Goal: Information Seeking & Learning: Understand process/instructions

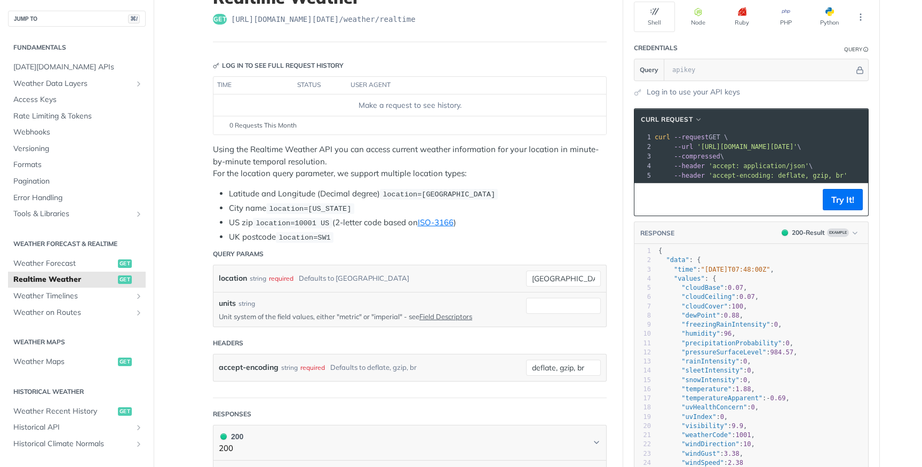
scroll to position [89, 0]
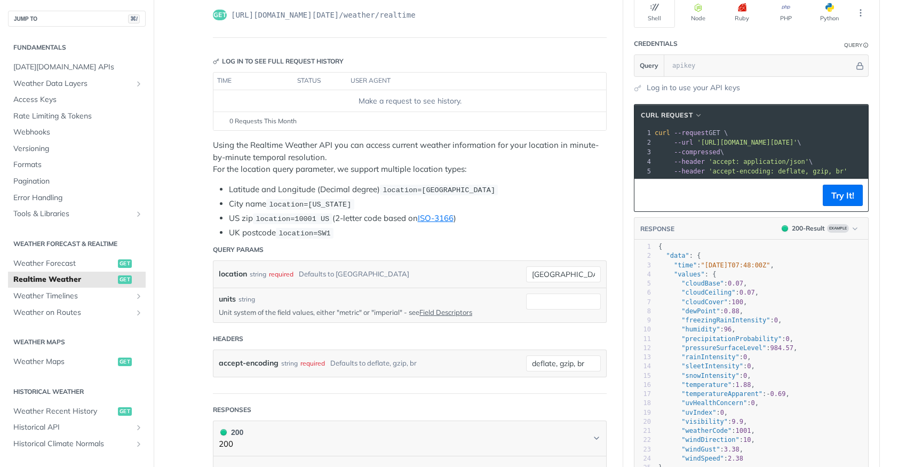
click at [321, 311] on p "Unit system of the field values, either "metric" or "imperial" - see Field Desc…" at bounding box center [364, 312] width 291 height 10
click at [347, 311] on p "Unit system of the field values, either "metric" or "imperial" - see Field Desc…" at bounding box center [364, 312] width 291 height 10
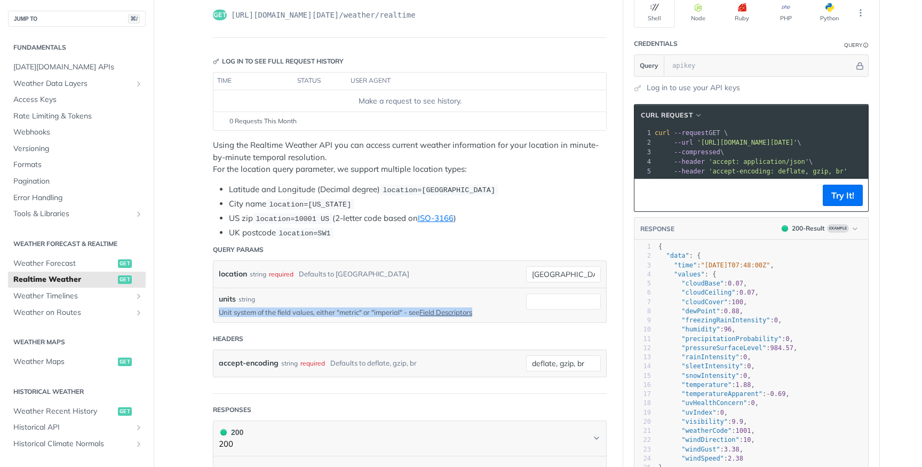
click at [347, 311] on p "Unit system of the field values, either "metric" or "imperial" - see Field Desc…" at bounding box center [364, 312] width 291 height 10
click at [361, 314] on p "Unit system of the field values, either "metric" or "imperial" - see Field Desc…" at bounding box center [364, 312] width 291 height 10
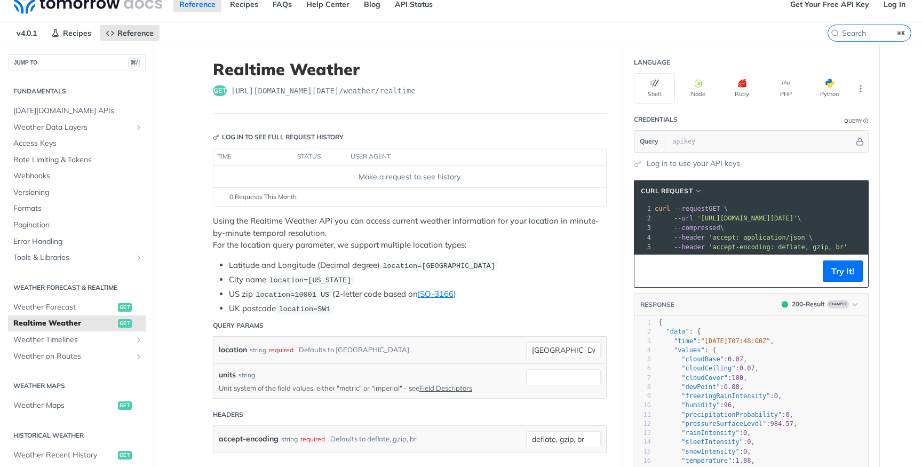
scroll to position [0, 0]
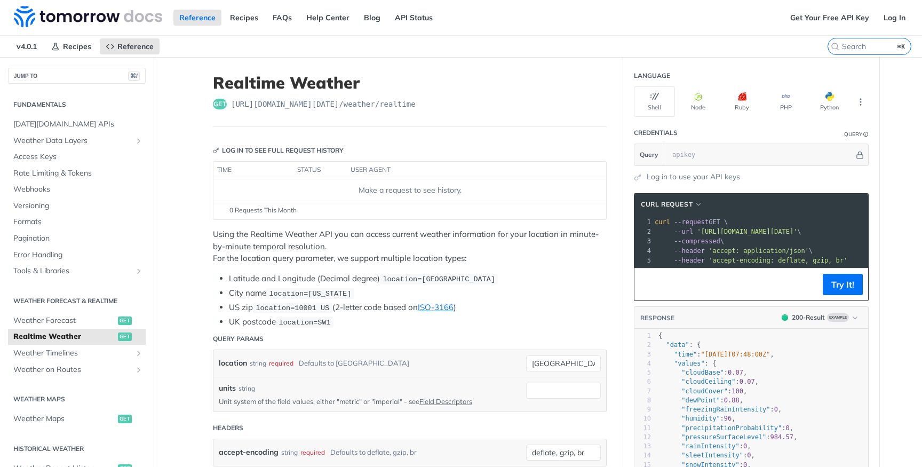
click at [421, 232] on p "Using the Realtime Weather API you can access current weather information for y…" at bounding box center [410, 246] width 394 height 36
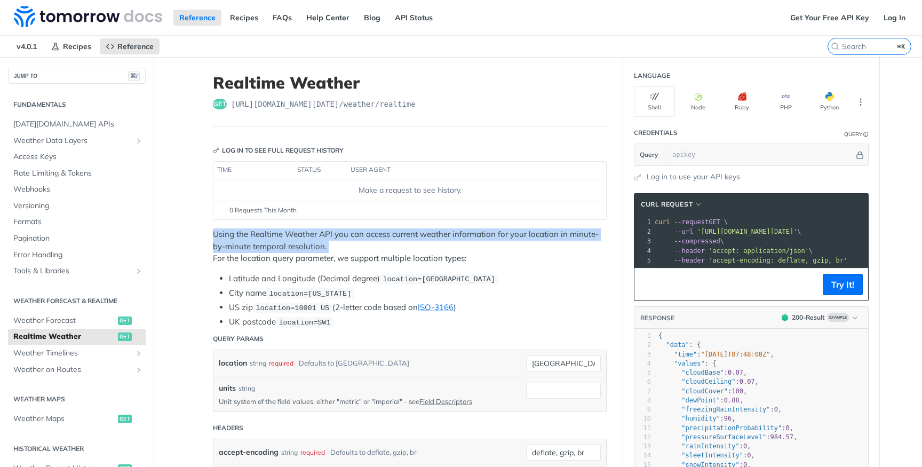
click at [421, 232] on p "Using the Realtime Weather API you can access current weather information for y…" at bounding box center [410, 246] width 394 height 36
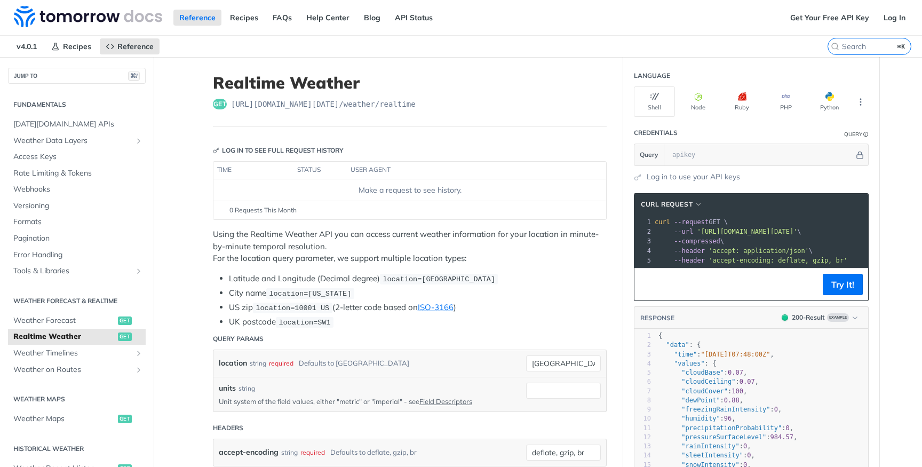
click at [418, 253] on p "Using the Realtime Weather API you can access current weather information for y…" at bounding box center [410, 246] width 394 height 36
click at [454, 269] on div "Using the Realtime Weather API you can access current weather information for y…" at bounding box center [410, 278] width 394 height 100
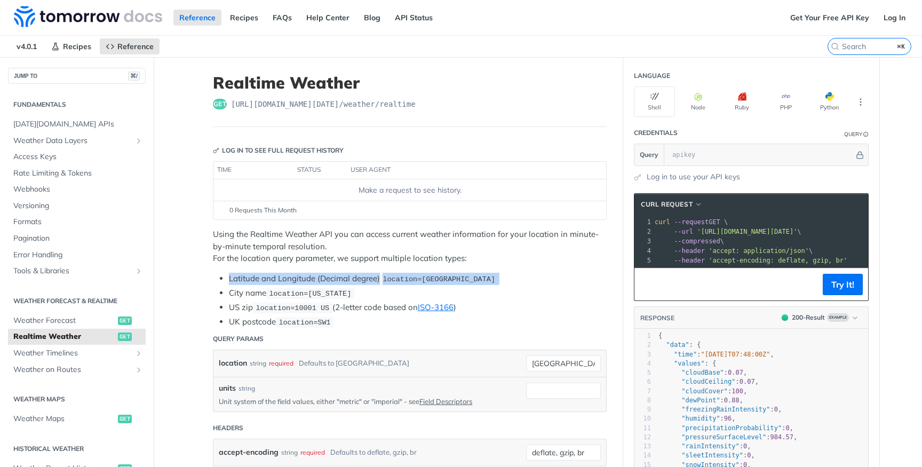
click at [454, 269] on div "Using the Realtime Weather API you can access current weather information for y…" at bounding box center [410, 278] width 394 height 100
click at [473, 281] on span "location=[GEOGRAPHIC_DATA]" at bounding box center [438, 279] width 113 height 8
click at [517, 281] on li "Latitude and Longitude (Decimal degree) location=[GEOGRAPHIC_DATA]" at bounding box center [418, 279] width 378 height 12
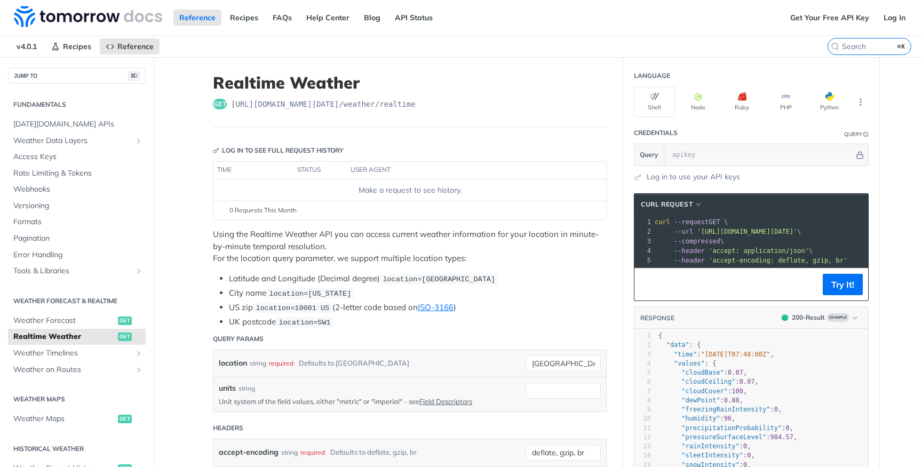
click at [397, 279] on span "location=[GEOGRAPHIC_DATA]" at bounding box center [438, 279] width 113 height 8
click at [421, 281] on span "location=[GEOGRAPHIC_DATA]" at bounding box center [438, 279] width 113 height 8
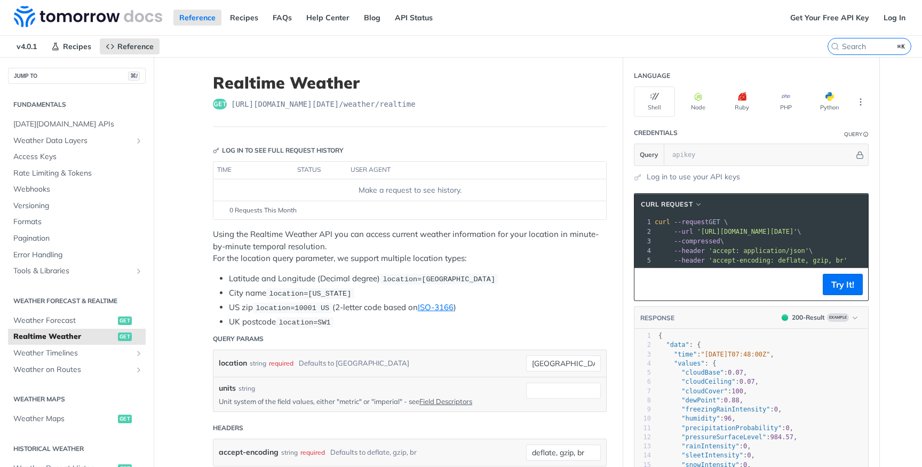
click at [399, 281] on span "location=[GEOGRAPHIC_DATA]" at bounding box center [438, 279] width 113 height 8
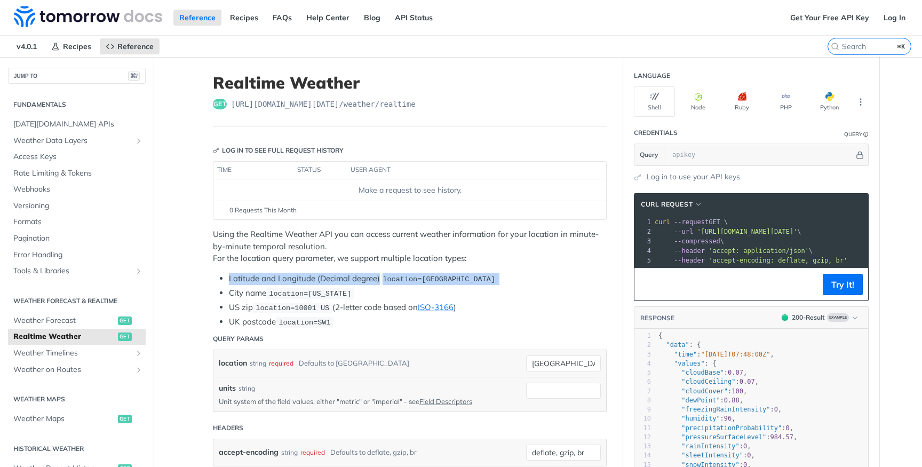
click at [350, 281] on li "Latitude and Longitude (Decimal degree) location=[GEOGRAPHIC_DATA]" at bounding box center [418, 279] width 378 height 12
click at [378, 281] on li "Latitude and Longitude (Decimal degree) location=[GEOGRAPHIC_DATA]" at bounding box center [418, 279] width 378 height 12
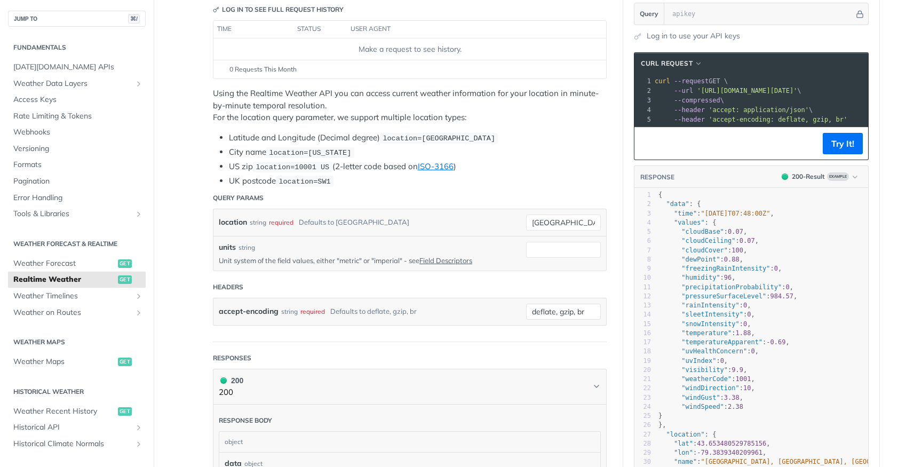
scroll to position [138, 0]
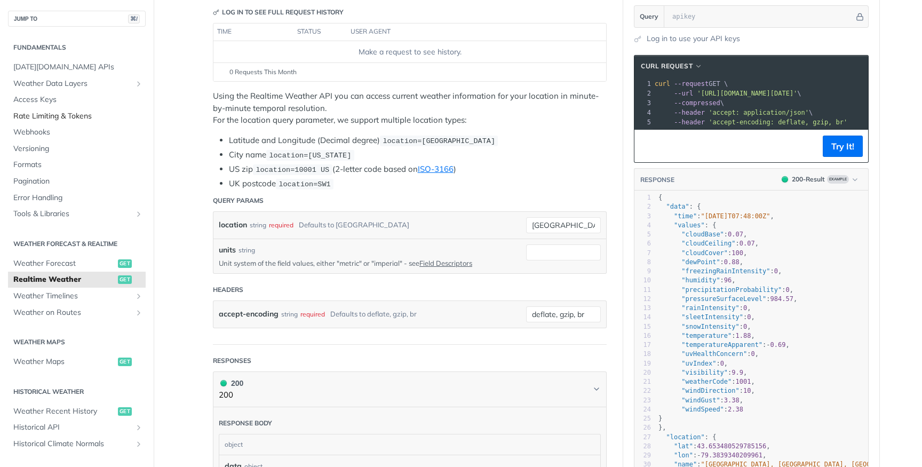
click at [42, 114] on span "Rate Limiting & Tokens" at bounding box center [78, 116] width 130 height 11
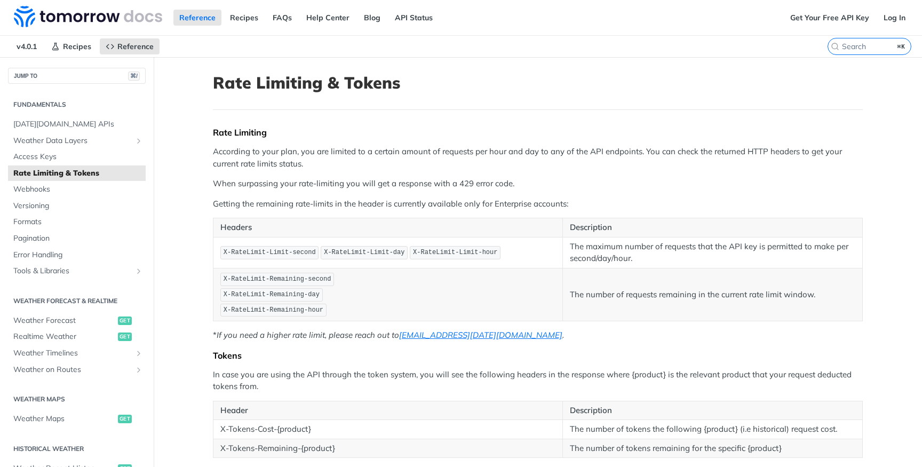
click at [258, 156] on p "According to your plan, you are limited to a certain amount of requests per hou…" at bounding box center [538, 158] width 650 height 24
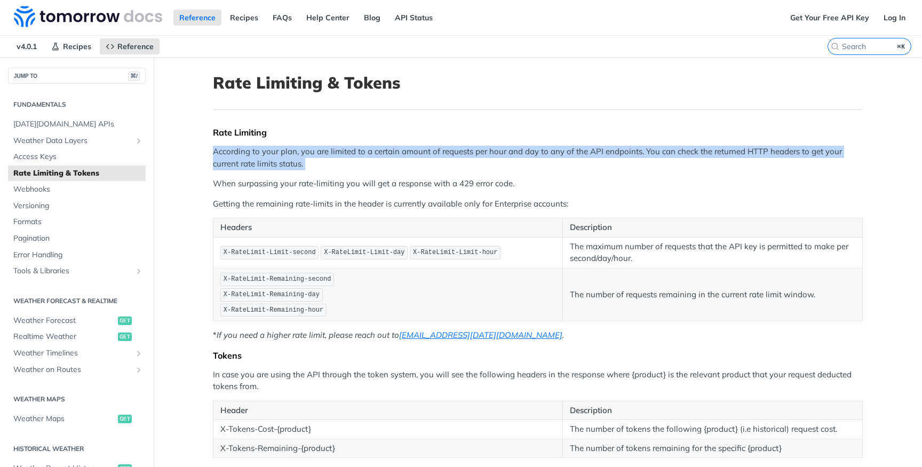
click at [258, 156] on p "According to your plan, you are limited to a certain amount of requests per hou…" at bounding box center [538, 158] width 650 height 24
click at [350, 155] on p "According to your plan, you are limited to a certain amount of requests per hou…" at bounding box center [538, 158] width 650 height 24
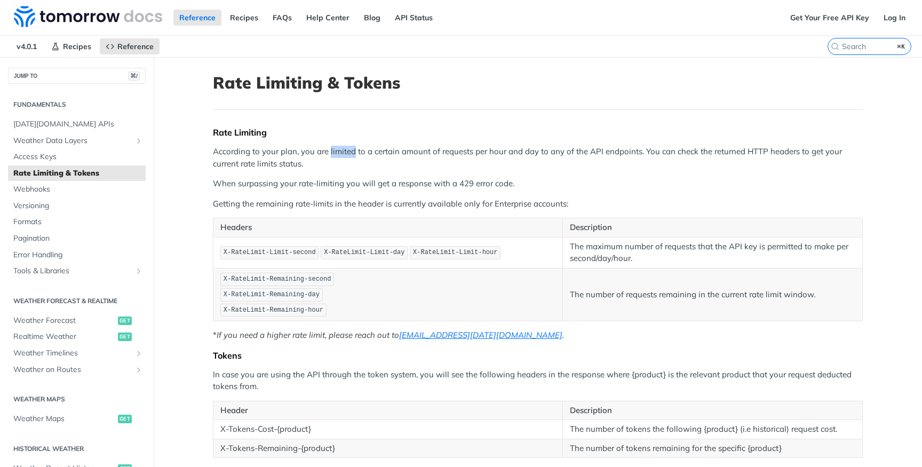
click at [350, 155] on p "According to your plan, you are limited to a certain amount of requests per hou…" at bounding box center [538, 158] width 650 height 24
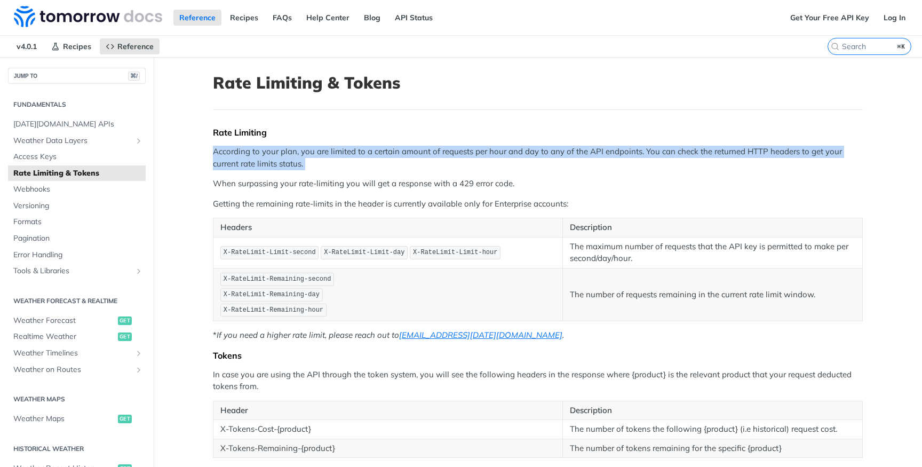
click at [350, 155] on p "According to your plan, you are limited to a certain amount of requests per hou…" at bounding box center [538, 158] width 650 height 24
click at [374, 157] on p "According to your plan, you are limited to a certain amount of requests per hou…" at bounding box center [538, 158] width 650 height 24
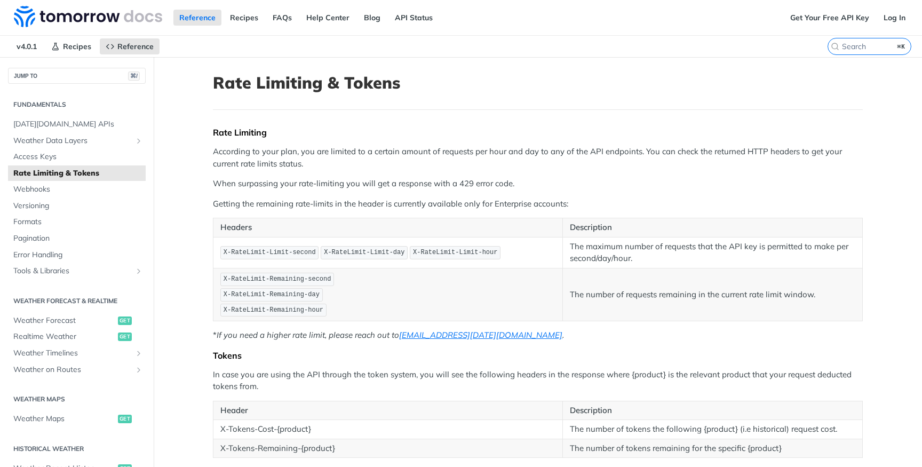
click at [374, 157] on p "According to your plan, you are limited to a certain amount of requests per hou…" at bounding box center [538, 158] width 650 height 24
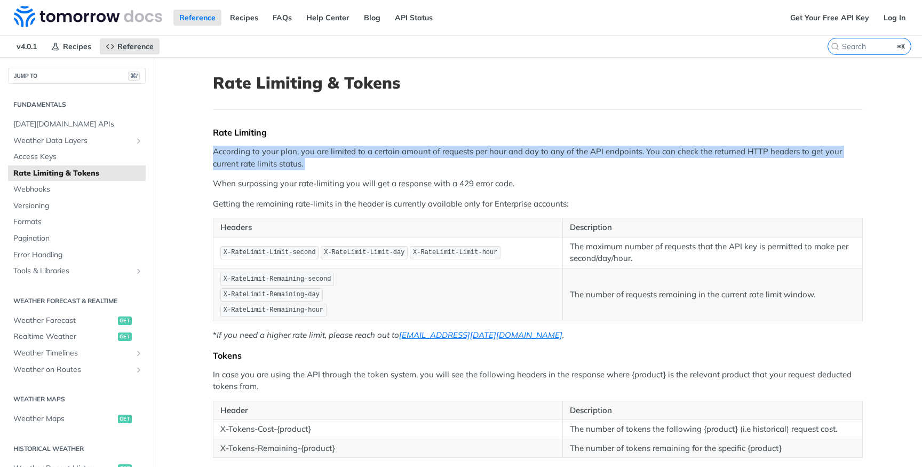
click at [374, 157] on p "According to your plan, you are limited to a certain amount of requests per hou…" at bounding box center [538, 158] width 650 height 24
click at [425, 157] on p "According to your plan, you are limited to a certain amount of requests per hou…" at bounding box center [538, 158] width 650 height 24
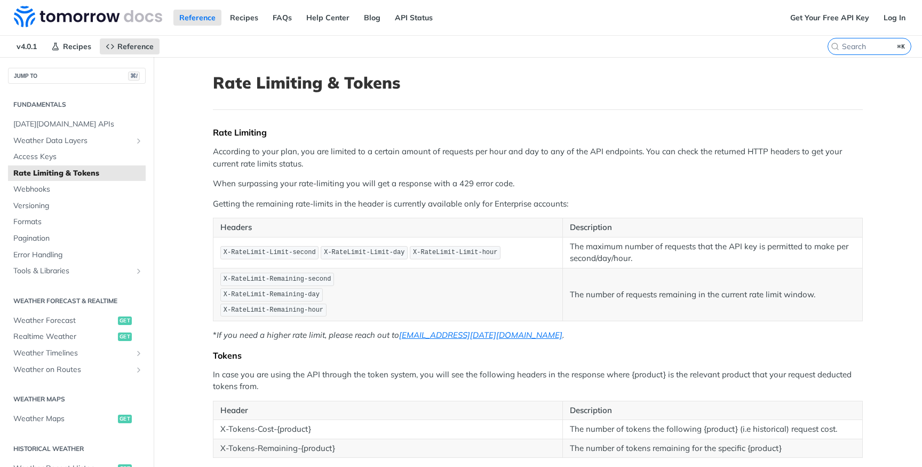
click at [425, 157] on p "According to your plan, you are limited to a certain amount of requests per hou…" at bounding box center [538, 158] width 650 height 24
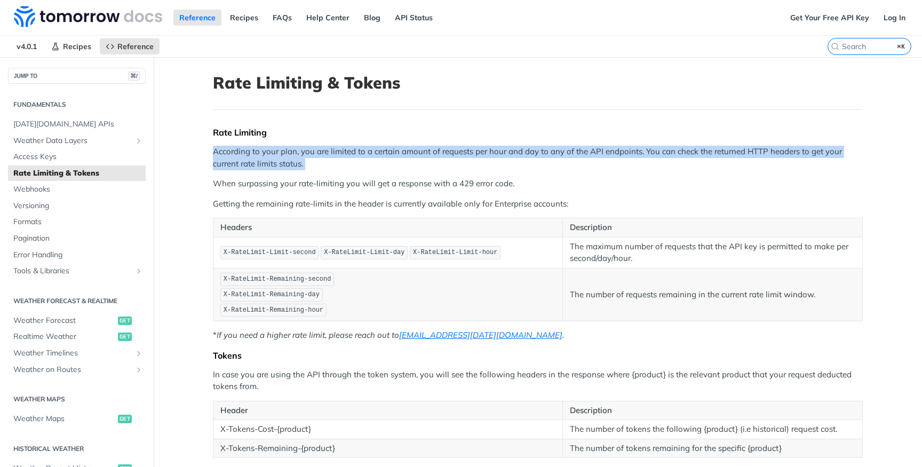
click at [425, 157] on p "According to your plan, you are limited to a certain amount of requests per hou…" at bounding box center [538, 158] width 650 height 24
click at [486, 154] on p "According to your plan, you are limited to a certain amount of requests per hou…" at bounding box center [538, 158] width 650 height 24
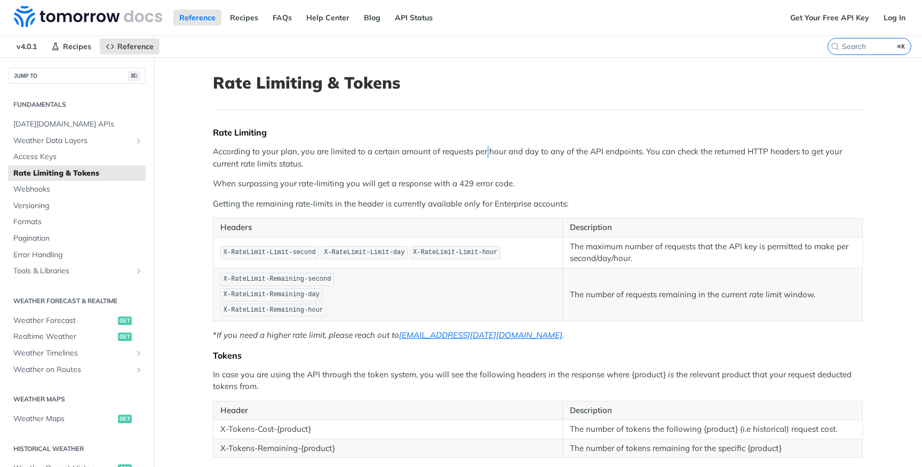
click at [486, 154] on p "According to your plan, you are limited to a certain amount of requests per hou…" at bounding box center [538, 158] width 650 height 24
click at [528, 151] on p "According to your plan, you are limited to a certain amount of requests per hou…" at bounding box center [538, 158] width 650 height 24
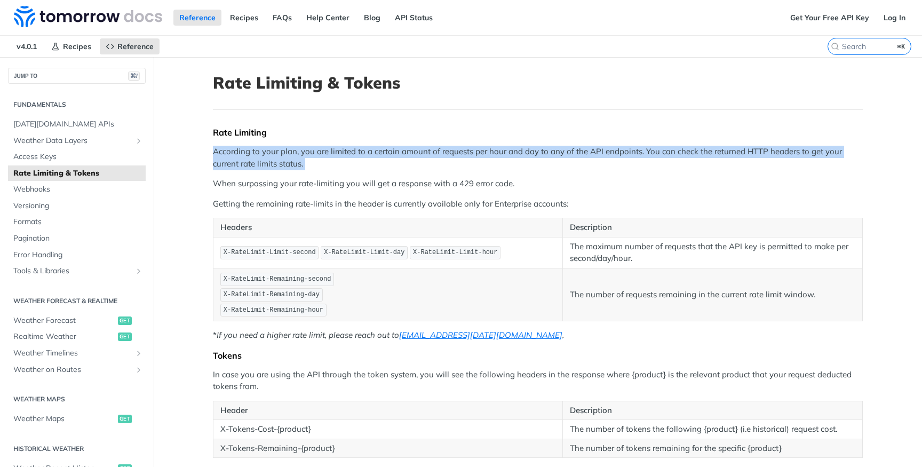
click at [528, 151] on p "According to your plan, you are limited to a certain amount of requests per hou…" at bounding box center [538, 158] width 650 height 24
click at [595, 151] on p "According to your plan, you are limited to a certain amount of requests per hou…" at bounding box center [538, 158] width 650 height 24
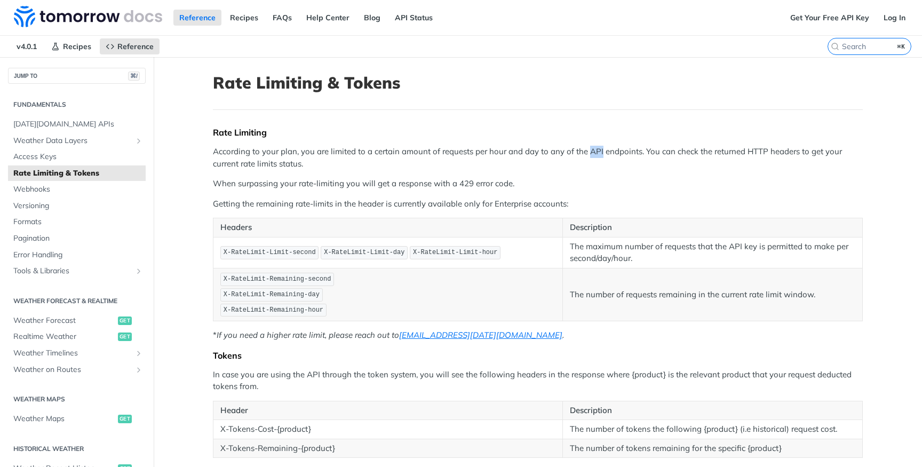
click at [595, 151] on p "According to your plan, you are limited to a certain amount of requests per hou…" at bounding box center [538, 158] width 650 height 24
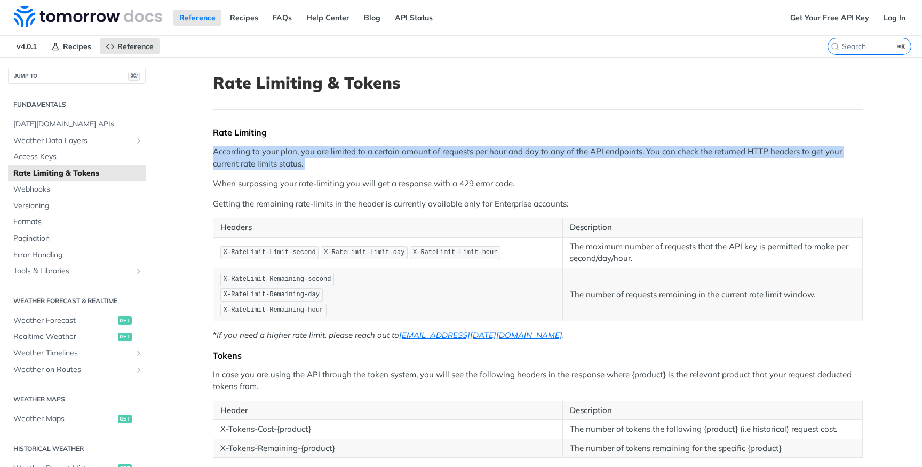
click at [595, 151] on p "According to your plan, you are limited to a certain amount of requests per hou…" at bounding box center [538, 158] width 650 height 24
click at [678, 151] on p "According to your plan, you are limited to a certain amount of requests per hou…" at bounding box center [538, 158] width 650 height 24
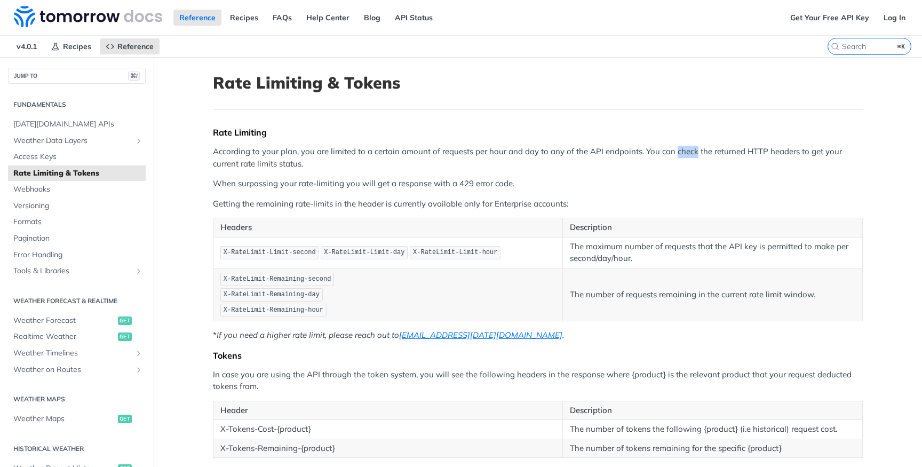
click at [678, 151] on p "According to your plan, you are limited to a certain amount of requests per hou…" at bounding box center [538, 158] width 650 height 24
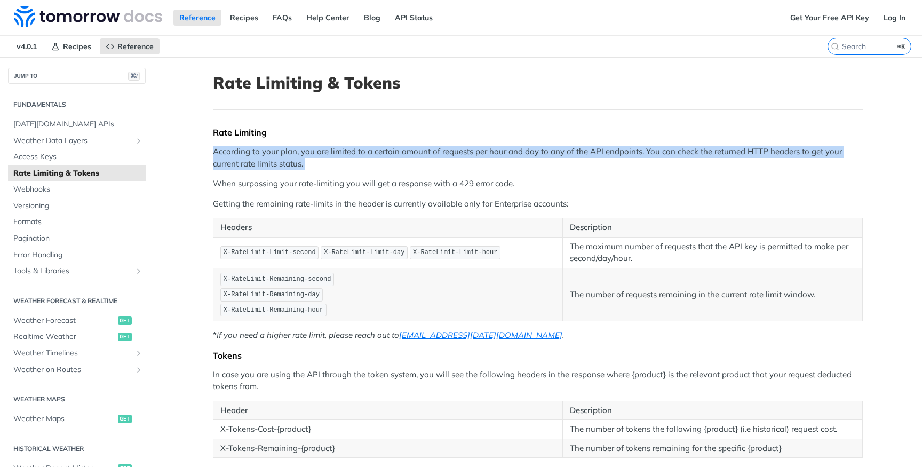
click at [678, 151] on p "According to your plan, you are limited to a certain amount of requests per hou…" at bounding box center [538, 158] width 650 height 24
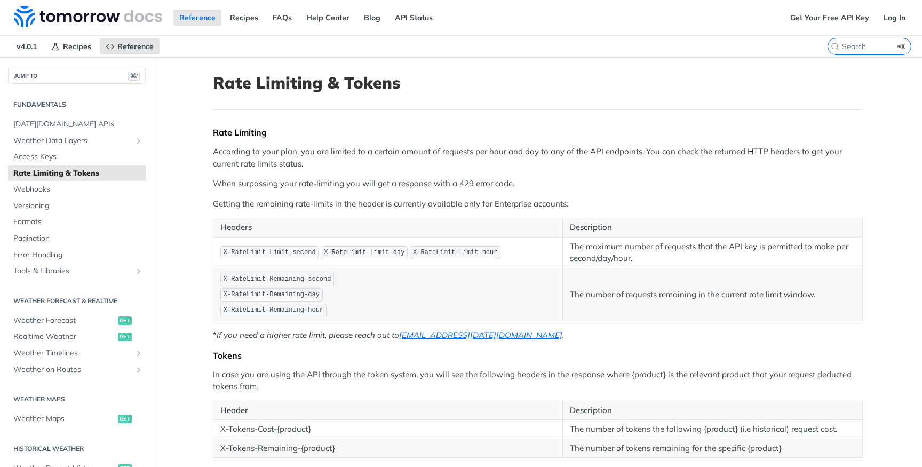
click at [270, 181] on p "When surpassing your rate-limiting you will get a response with a 429 error cod…" at bounding box center [538, 184] width 650 height 12
click at [312, 181] on p "When surpassing your rate-limiting you will get a response with a 429 error cod…" at bounding box center [538, 184] width 650 height 12
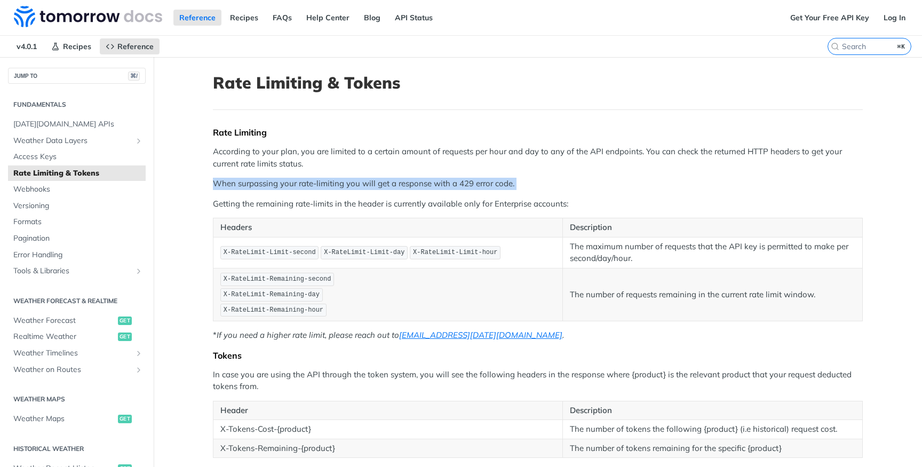
click at [312, 181] on p "When surpassing your rate-limiting you will get a response with a 429 error cod…" at bounding box center [538, 184] width 650 height 12
click at [302, 203] on p "Getting the remaining rate-limits in the header is currently available only for…" at bounding box center [538, 204] width 650 height 12
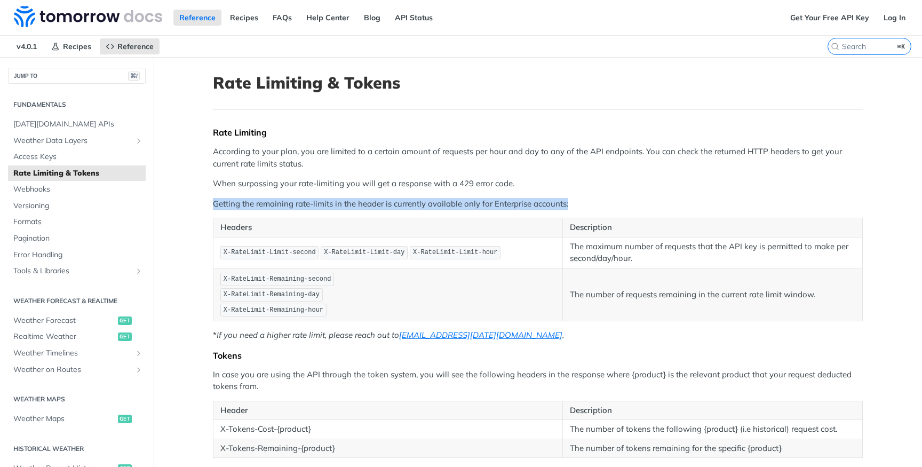
click at [302, 203] on p "Getting the remaining rate-limits in the header is currently available only for…" at bounding box center [538, 204] width 650 height 12
click at [321, 201] on p "Getting the remaining rate-limits in the header is currently available only for…" at bounding box center [538, 204] width 650 height 12
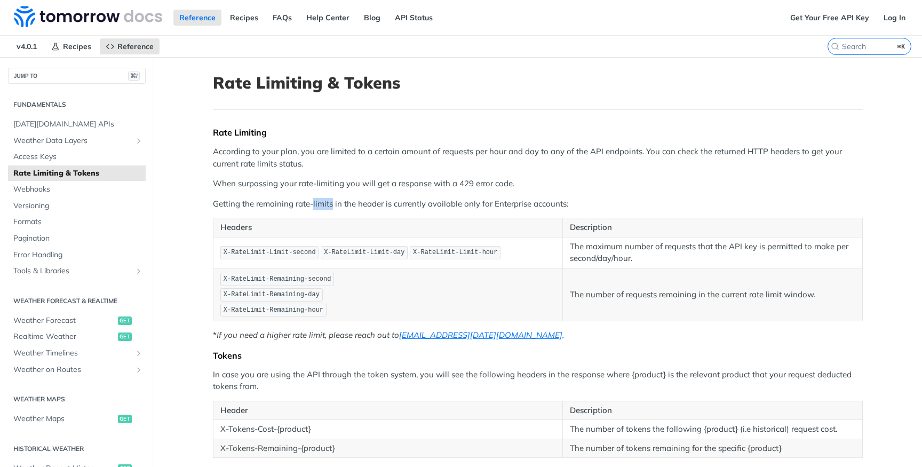
click at [321, 201] on p "Getting the remaining rate-limits in the header is currently available only for…" at bounding box center [538, 204] width 650 height 12
click at [368, 201] on p "Getting the remaining rate-limits in the header is currently available only for…" at bounding box center [538, 204] width 650 height 12
click at [456, 201] on p "Getting the remaining rate-limits in the header is currently available only for…" at bounding box center [538, 204] width 650 height 12
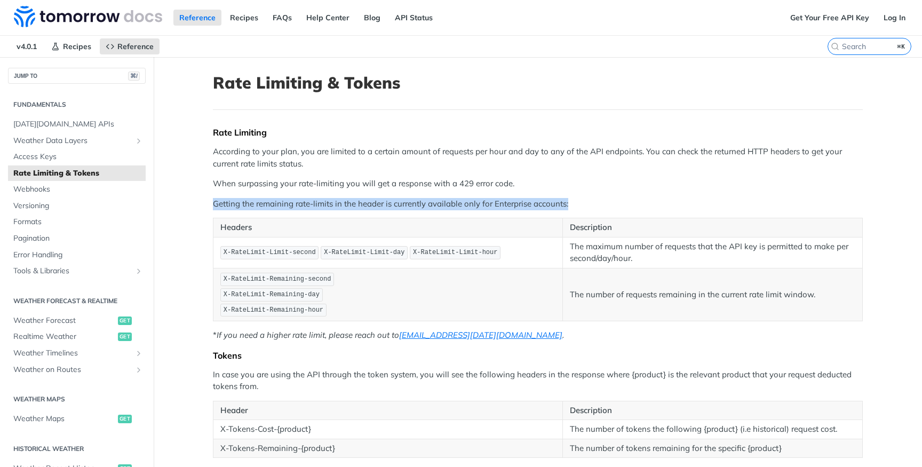
click at [456, 201] on p "Getting the remaining rate-limits in the header is currently available only for…" at bounding box center [538, 204] width 650 height 12
click at [505, 201] on p "Getting the remaining rate-limits in the header is currently available only for…" at bounding box center [538, 204] width 650 height 12
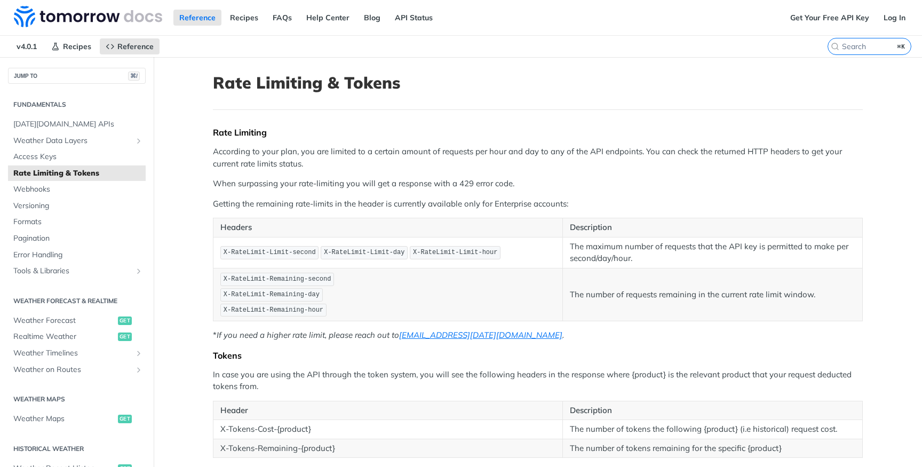
click at [616, 245] on p "The maximum number of requests that the API key is permitted to make per second…" at bounding box center [712, 253] width 285 height 24
click at [624, 258] on p "The maximum number of requests that the API key is permitted to make per second…" at bounding box center [712, 253] width 285 height 24
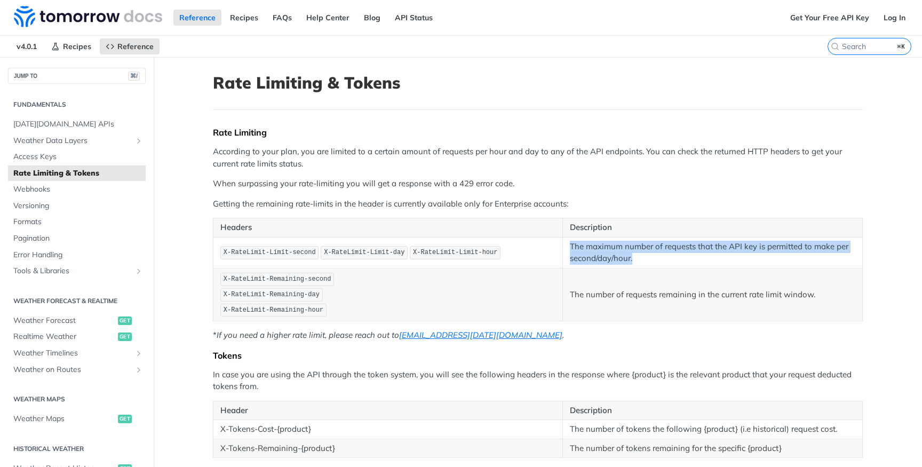
click at [624, 258] on p "The maximum number of requests that the API key is permitted to make per second…" at bounding box center [712, 253] width 285 height 24
click at [599, 258] on p "The maximum number of requests that the API key is permitted to make per second…" at bounding box center [712, 253] width 285 height 24
click at [621, 258] on p "The maximum number of requests that the API key is permitted to make per second…" at bounding box center [712, 253] width 285 height 24
click at [613, 295] on p "The number of requests remaining in the current rate limit window." at bounding box center [712, 295] width 285 height 12
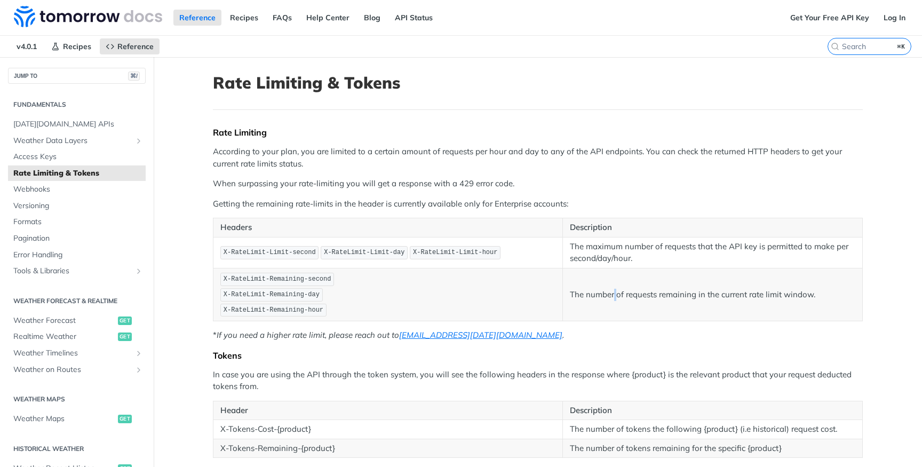
click at [613, 295] on p "The number of requests remaining in the current rate limit window." at bounding box center [712, 295] width 285 height 12
click at [640, 295] on p "The number of requests remaining in the current rate limit window." at bounding box center [712, 295] width 285 height 12
click at [355, 207] on p "Getting the remaining rate-limits in the header is currently available only for…" at bounding box center [538, 204] width 650 height 12
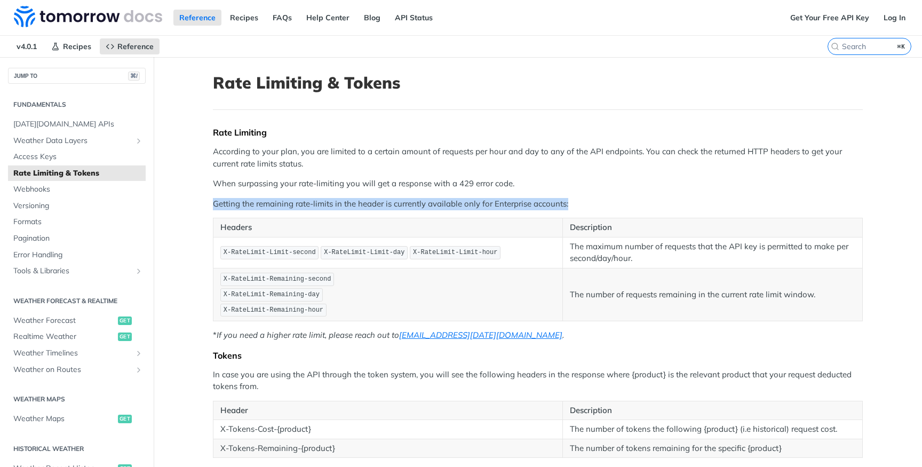
click at [355, 207] on p "Getting the remaining rate-limits in the header is currently available only for…" at bounding box center [538, 204] width 650 height 12
click at [410, 207] on p "Getting the remaining rate-limits in the header is currently available only for…" at bounding box center [538, 204] width 650 height 12
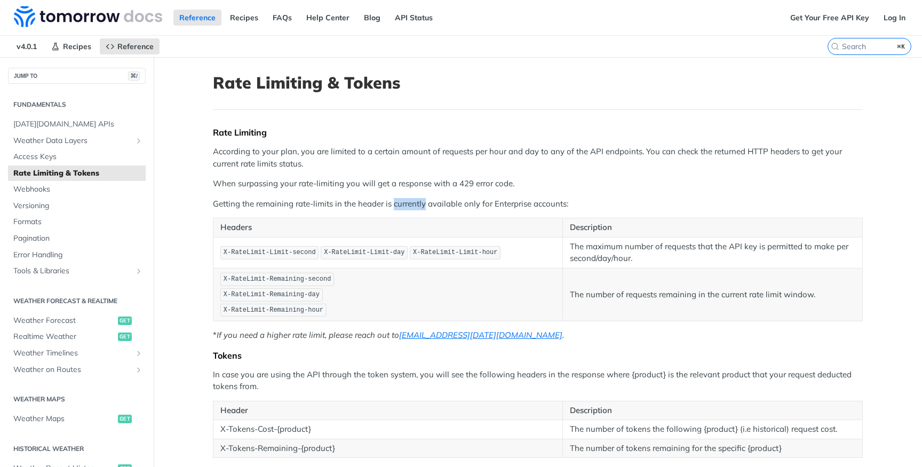
click at [410, 207] on p "Getting the remaining rate-limits in the header is currently available only for…" at bounding box center [538, 204] width 650 height 12
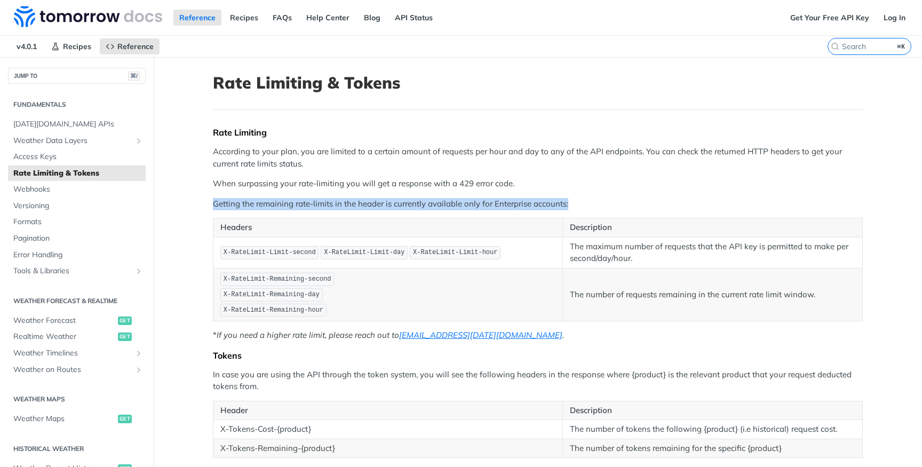
click at [410, 207] on p "Getting the remaining rate-limits in the header is currently available only for…" at bounding box center [538, 204] width 650 height 12
click at [477, 207] on p "Getting the remaining rate-limits in the header is currently available only for…" at bounding box center [538, 204] width 650 height 12
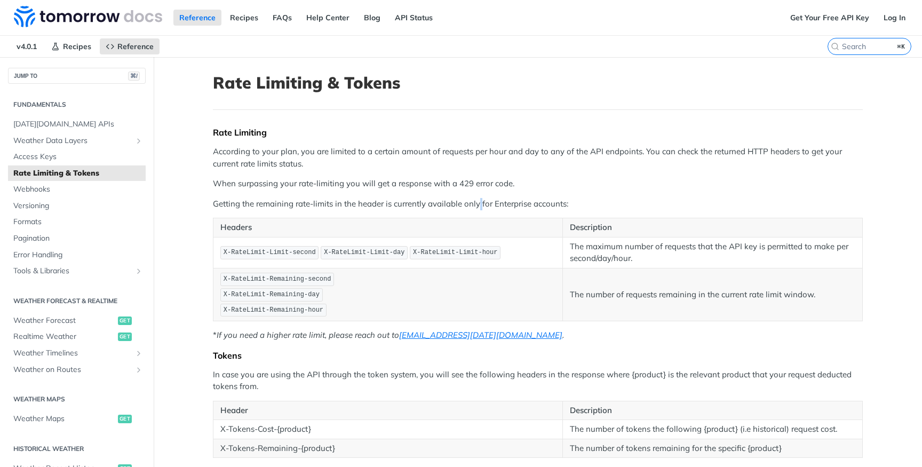
click at [477, 207] on p "Getting the remaining rate-limits in the header is currently available only for…" at bounding box center [538, 204] width 650 height 12
click at [502, 207] on p "Getting the remaining rate-limits in the header is currently available only for…" at bounding box center [538, 204] width 650 height 12
click at [501, 207] on p "Getting the remaining rate-limits in the header is currently available only for…" at bounding box center [538, 204] width 650 height 12
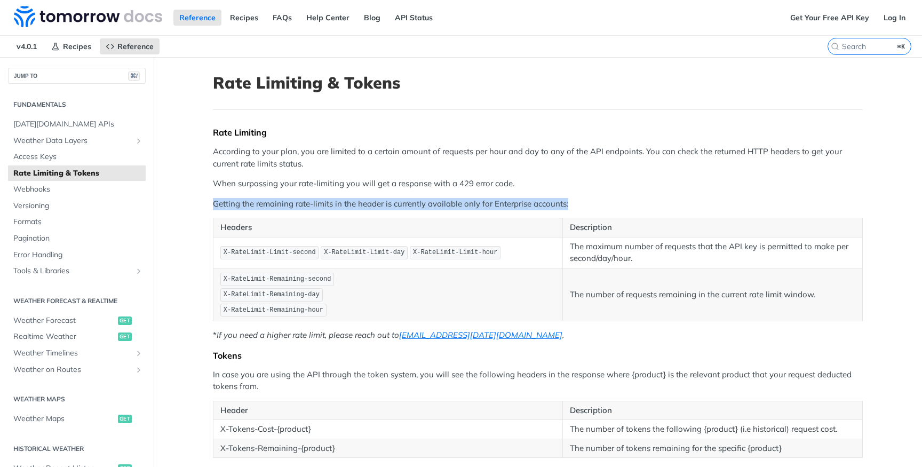
click at [501, 207] on p "Getting the remaining rate-limits in the header is currently available only for…" at bounding box center [538, 204] width 650 height 12
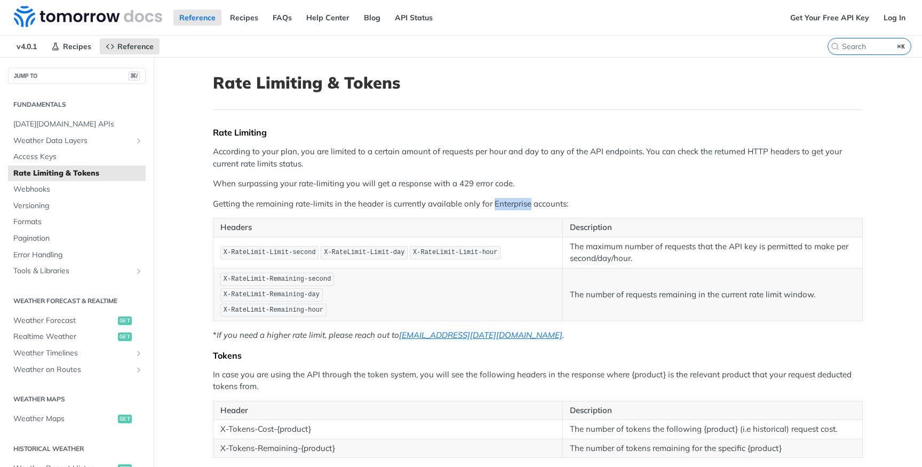
click at [501, 207] on p "Getting the remaining rate-limits in the header is currently available only for…" at bounding box center [538, 204] width 650 height 12
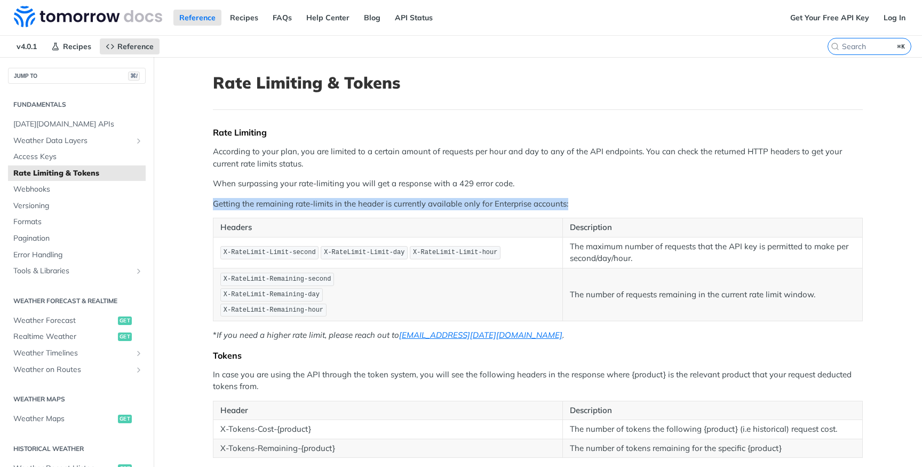
click at [501, 207] on p "Getting the remaining rate-limits in the header is currently available only for…" at bounding box center [538, 204] width 650 height 12
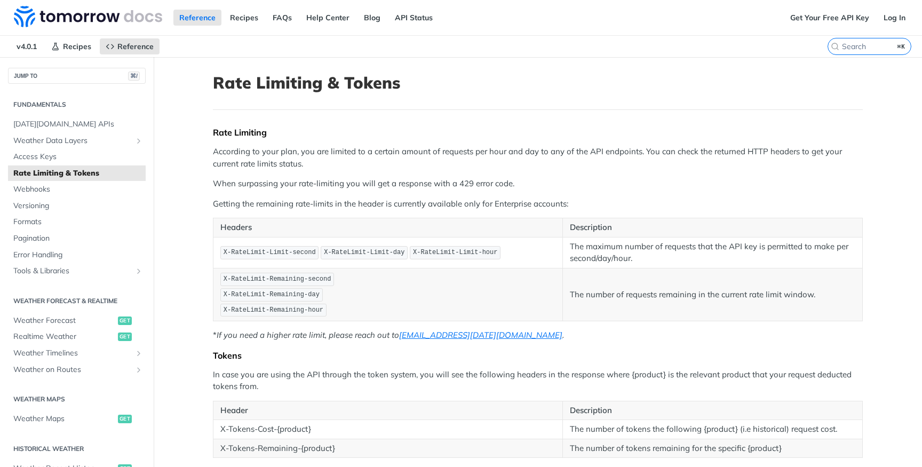
click at [477, 205] on p "Getting the remaining rate-limits in the header is currently available only for…" at bounding box center [538, 204] width 650 height 12
click at [270, 203] on p "Getting the remaining rate-limits in the header is currently available only for…" at bounding box center [538, 204] width 650 height 12
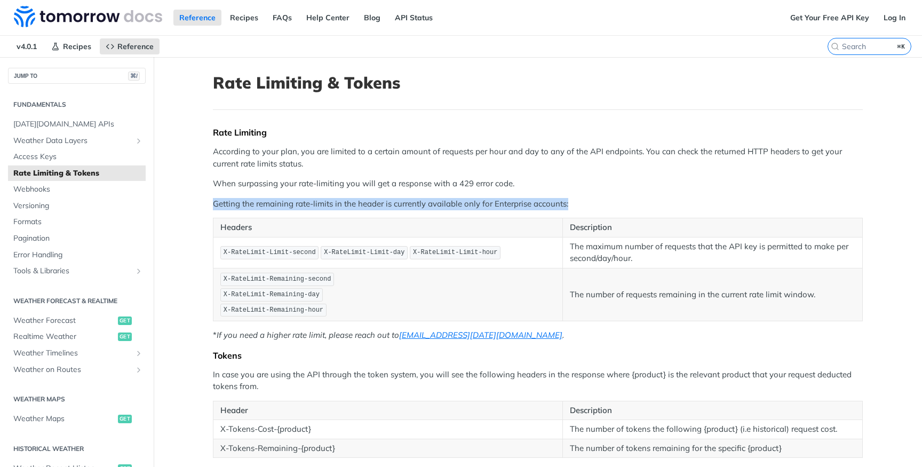
click at [270, 203] on p "Getting the remaining rate-limits in the header is currently available only for…" at bounding box center [538, 204] width 650 height 12
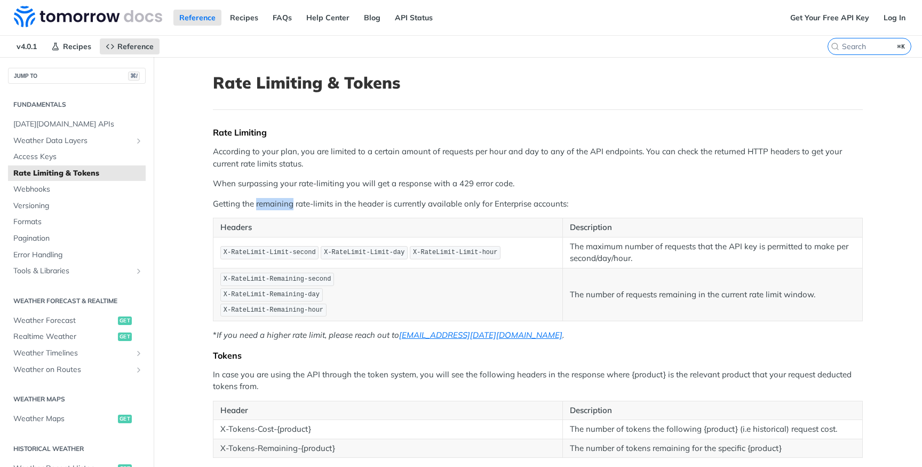
click at [270, 203] on p "Getting the remaining rate-limits in the header is currently available only for…" at bounding box center [538, 204] width 650 height 12
click at [307, 202] on p "Getting the remaining rate-limits in the header is currently available only for…" at bounding box center [538, 204] width 650 height 12
click at [426, 205] on p "Getting the remaining rate-limits in the header is currently available only for…" at bounding box center [538, 204] width 650 height 12
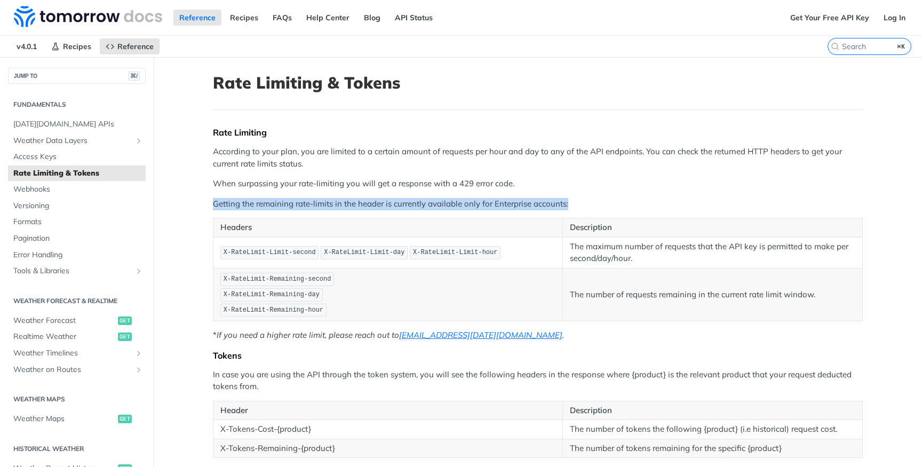
click at [426, 205] on p "Getting the remaining rate-limits in the header is currently available only for…" at bounding box center [538, 204] width 650 height 12
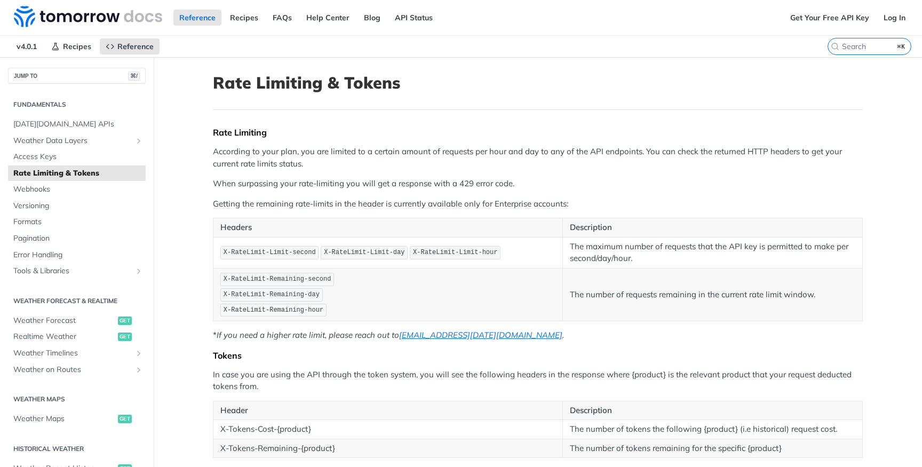
click at [615, 255] on p "The maximum number of requests that the API key is permitted to make per second…" at bounding box center [712, 253] width 285 height 24
click at [588, 260] on p "The maximum number of requests that the API key is permitted to make per second…" at bounding box center [712, 253] width 285 height 24
click at [623, 265] on td "The maximum number of requests that the API key is permitted to make per second…" at bounding box center [713, 252] width 300 height 31
